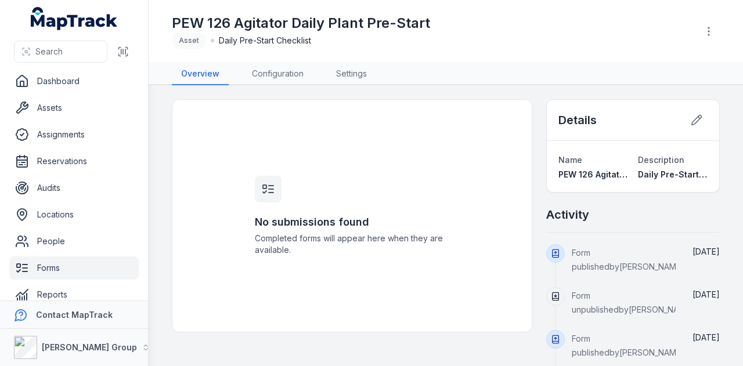
scroll to position [14, 0]
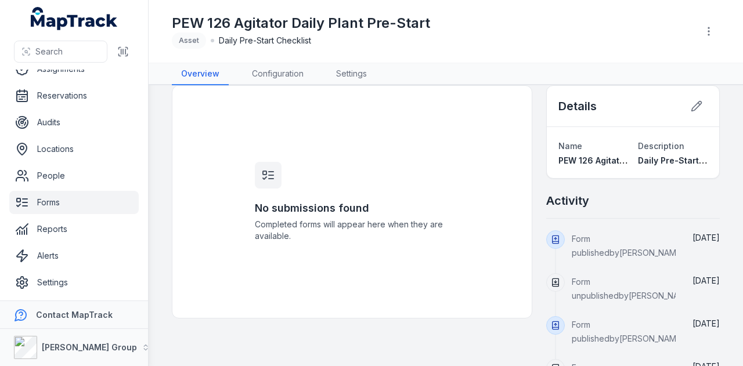
click at [53, 193] on link "Forms" at bounding box center [73, 202] width 129 height 23
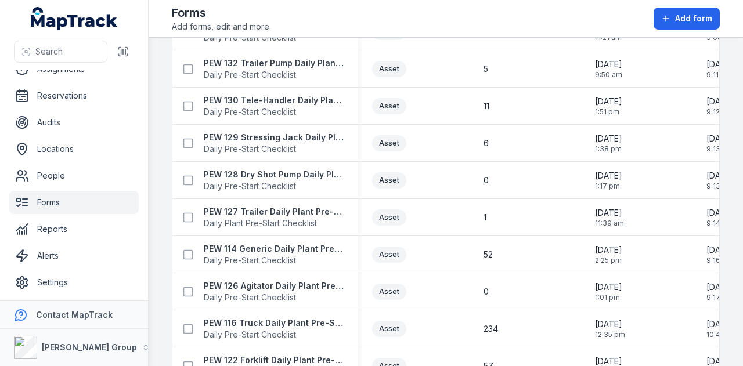
scroll to position [755, 0]
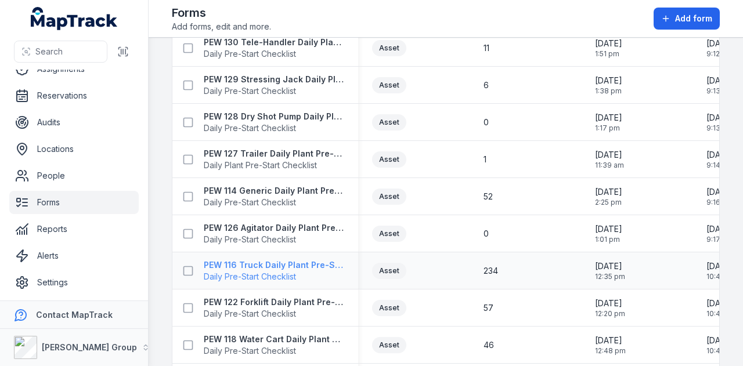
click at [319, 268] on strong "PEW 116 Truck Daily Plant Pre-Start Checklist" at bounding box center [274, 266] width 141 height 12
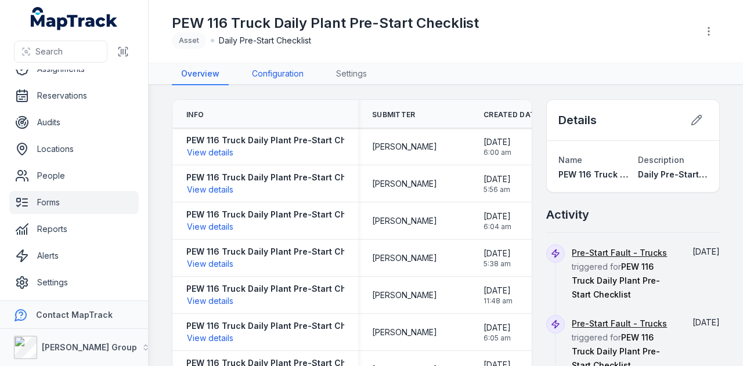
click at [300, 72] on link "Configuration" at bounding box center [278, 74] width 70 height 22
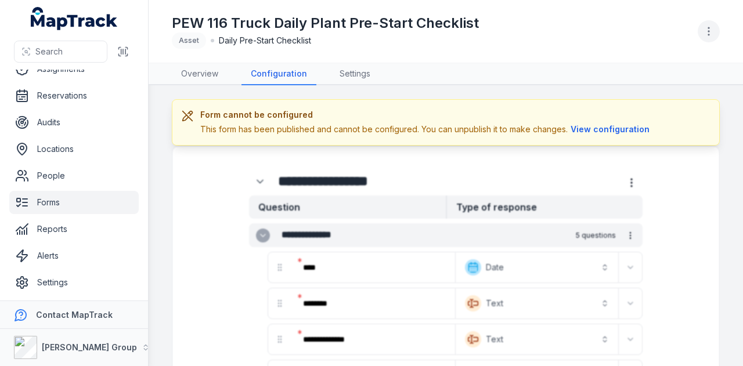
click at [714, 30] on icon "button" at bounding box center [709, 32] width 12 height 12
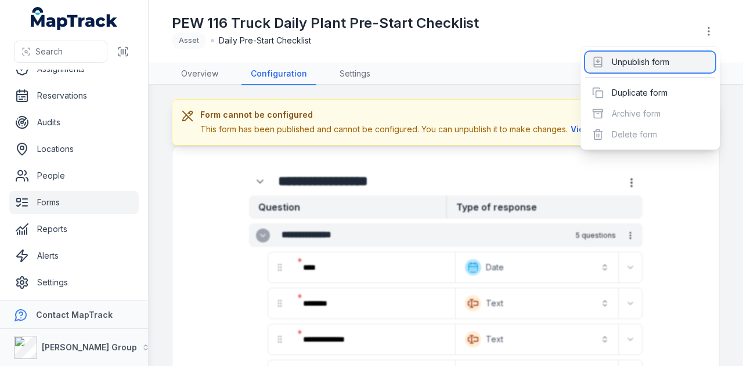
click at [683, 62] on div "Unpublish form" at bounding box center [650, 62] width 130 height 21
